Goal: Information Seeking & Learning: Understand process/instructions

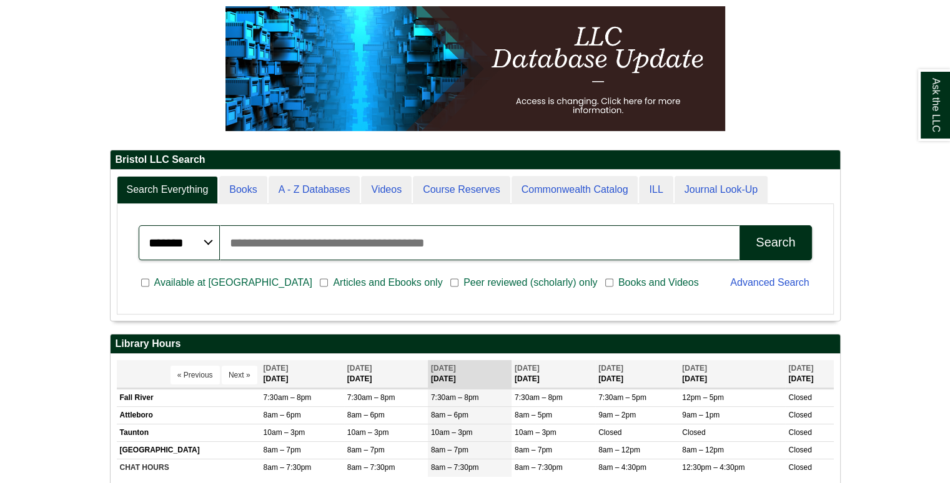
scroll to position [181, 0]
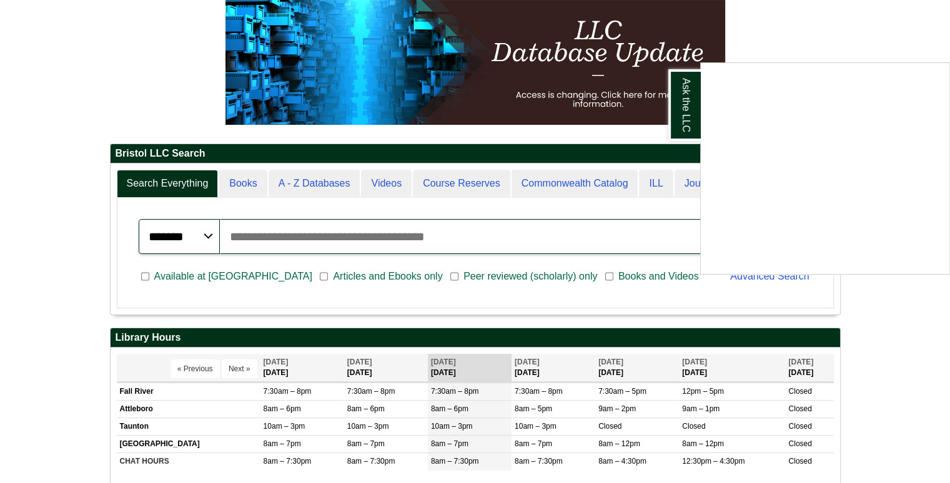
click at [894, 389] on div "Ask the LLC" at bounding box center [475, 241] width 950 height 483
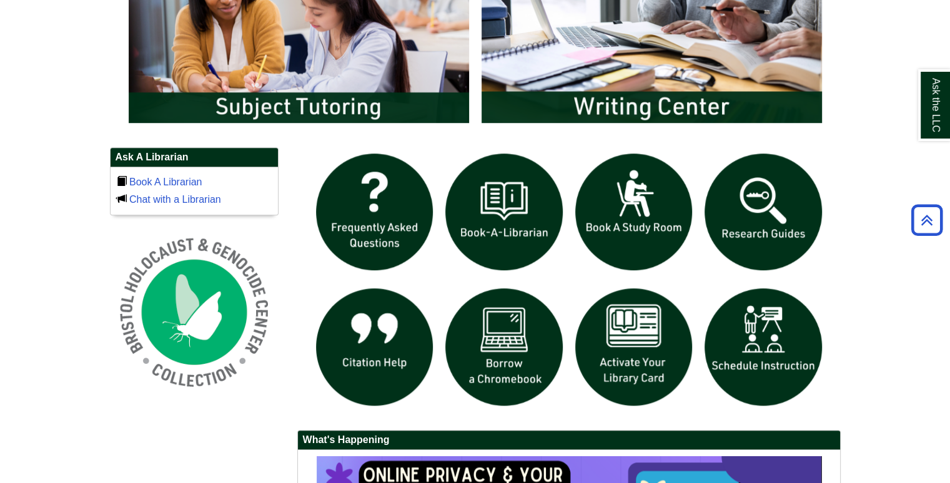
scroll to position [746, 0]
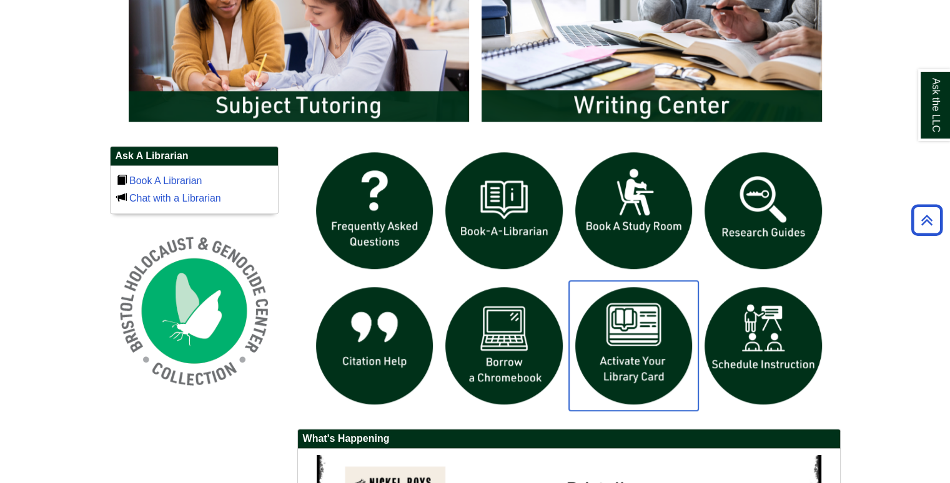
click at [659, 340] on img "slideshow" at bounding box center [634, 346] width 130 height 130
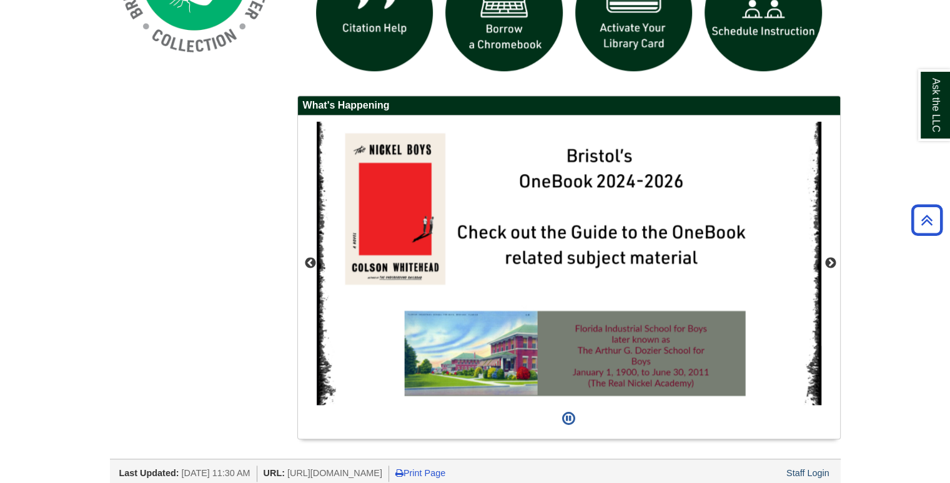
scroll to position [1080, 0]
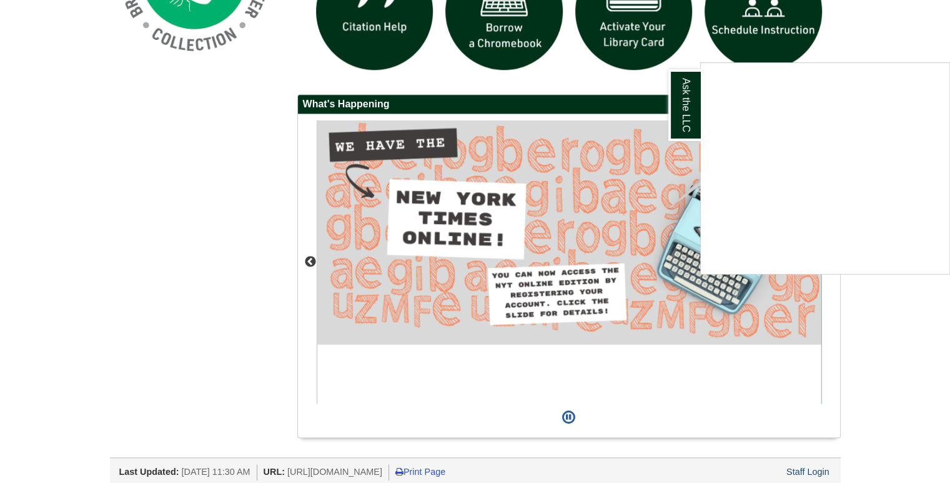
click at [633, 239] on div "Ask the LLC" at bounding box center [475, 241] width 950 height 483
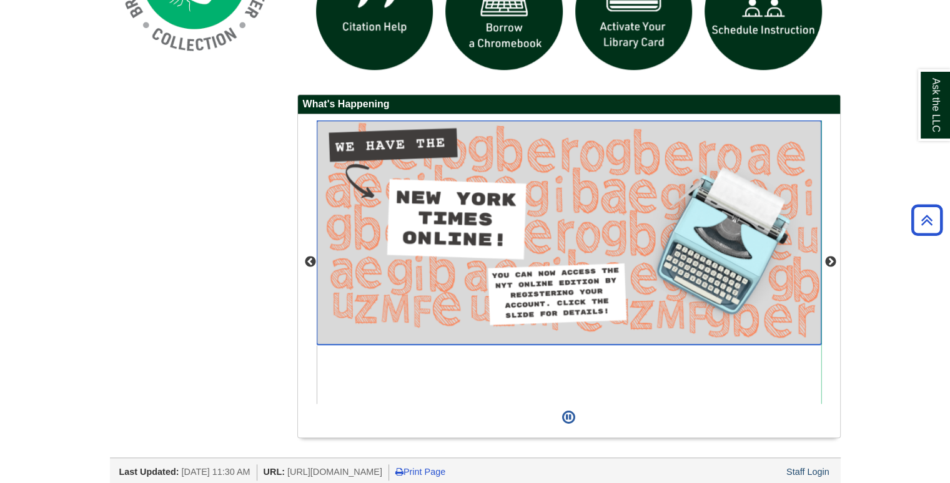
click at [633, 239] on img "slideshow" at bounding box center [569, 233] width 505 height 224
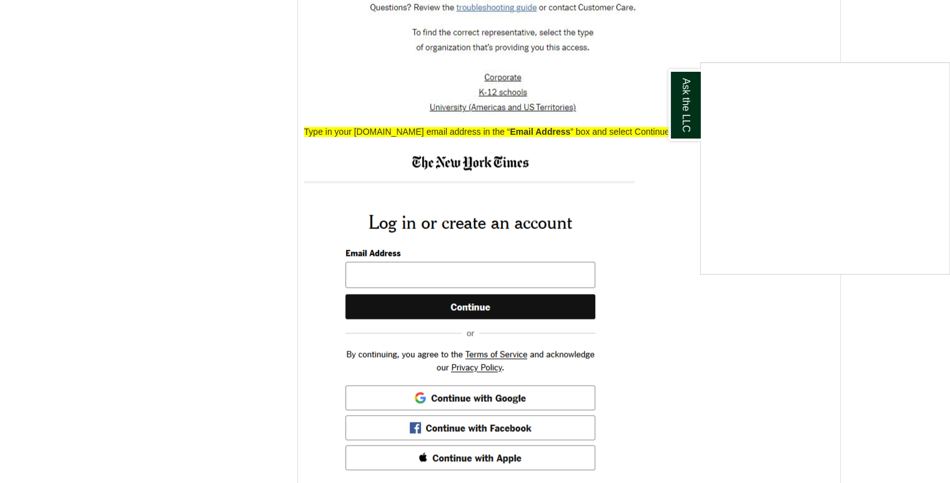
scroll to position [2112, 0]
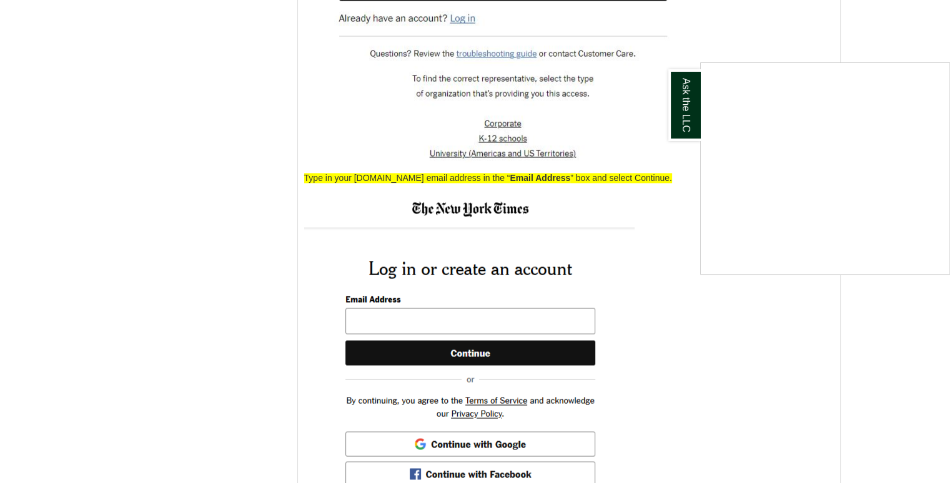
click at [550, 335] on div "Ask the LLC" at bounding box center [475, 241] width 950 height 483
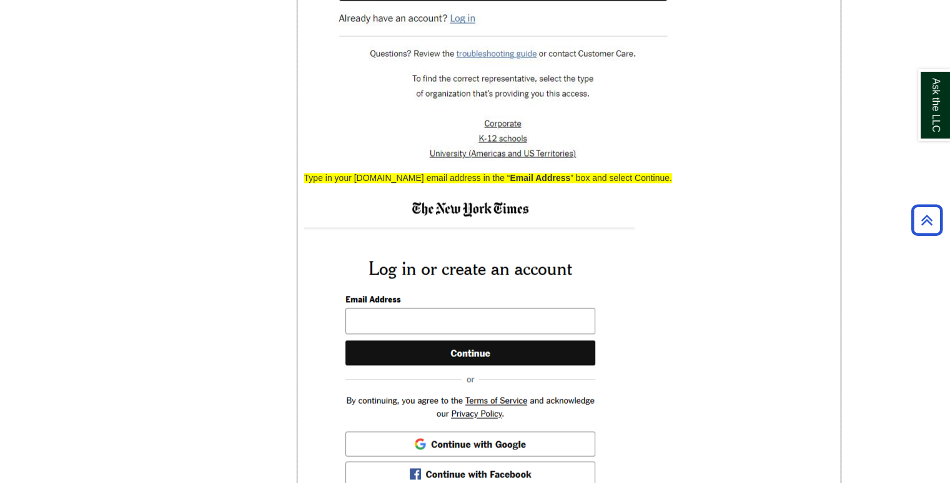
click at [515, 333] on img at bounding box center [469, 364] width 330 height 342
click at [460, 335] on img at bounding box center [469, 364] width 330 height 342
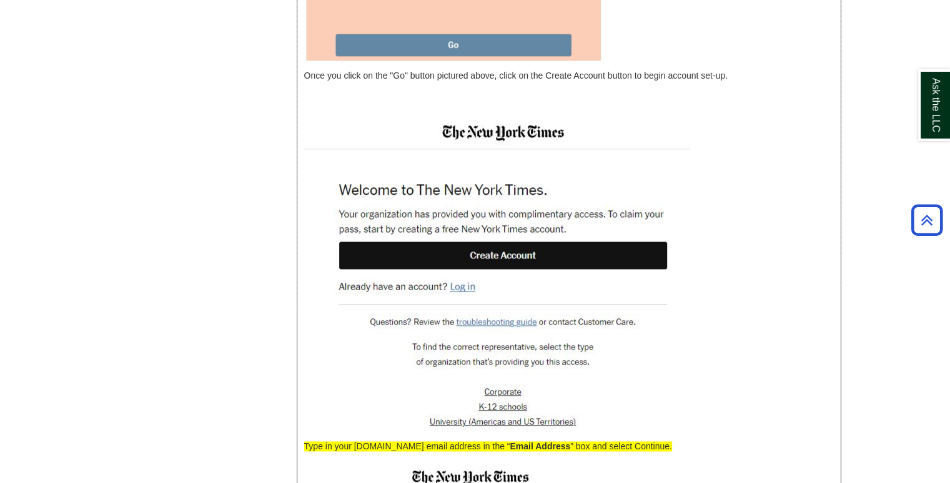
scroll to position [1843, 0]
click at [521, 262] on img at bounding box center [497, 272] width 386 height 317
click at [522, 271] on img at bounding box center [497, 272] width 386 height 317
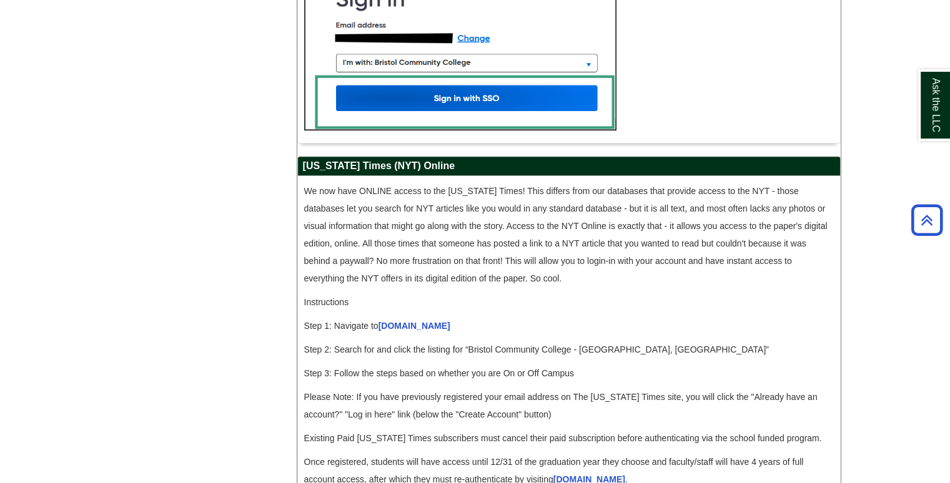
scroll to position [1289, 0]
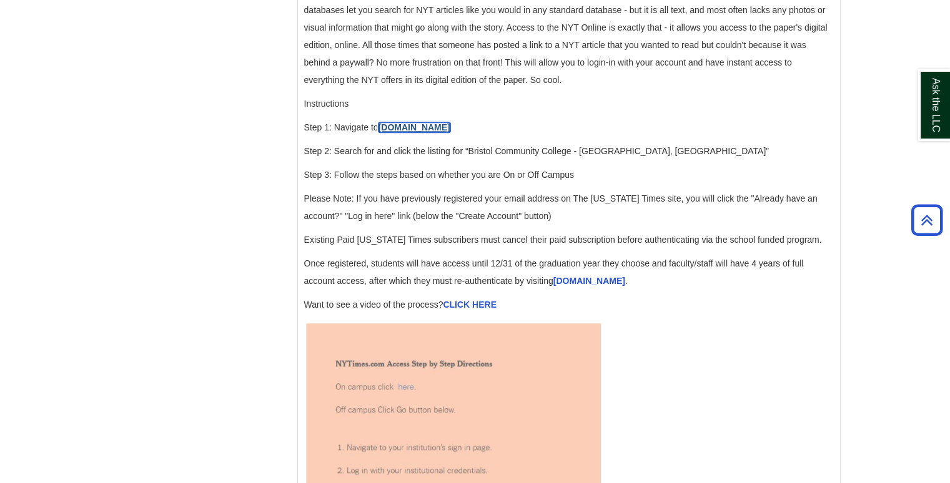
click at [413, 132] on link "accessnyt.com" at bounding box center [414, 127] width 72 height 10
